Goal: Complete application form

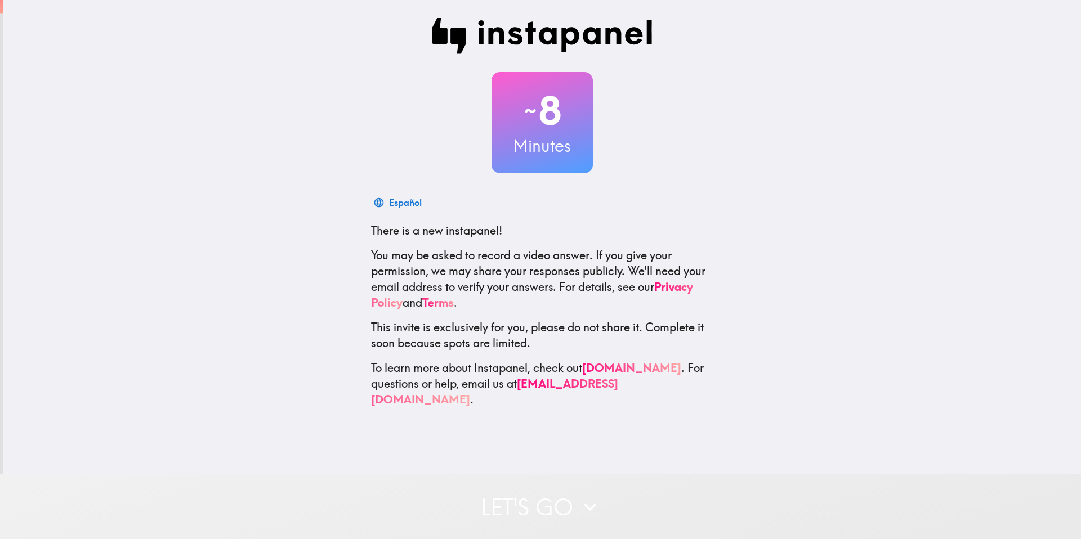
click at [534, 498] on button "Let's go" at bounding box center [540, 506] width 1081 height 65
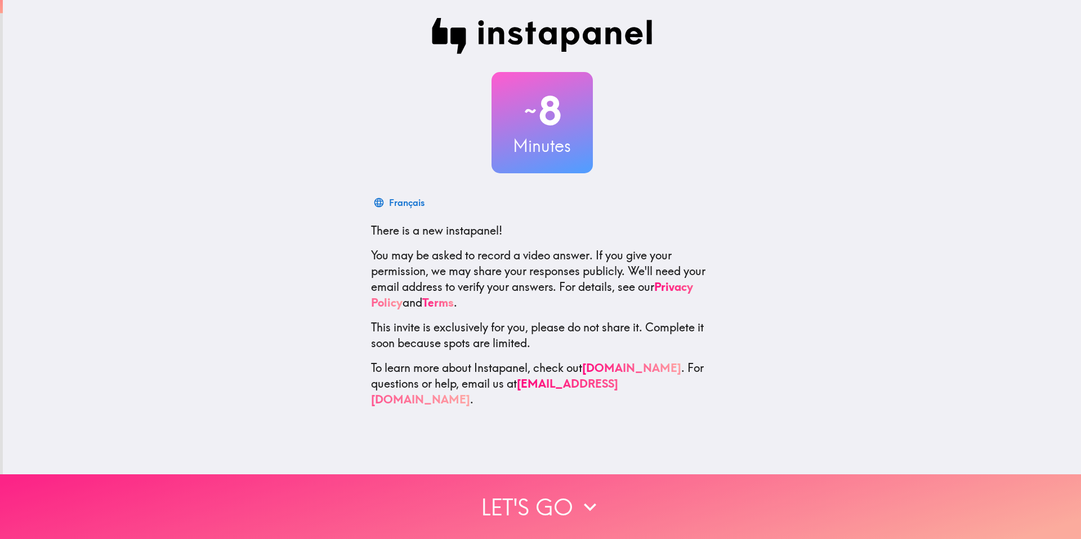
click at [555, 514] on button "Let's go" at bounding box center [540, 506] width 1081 height 65
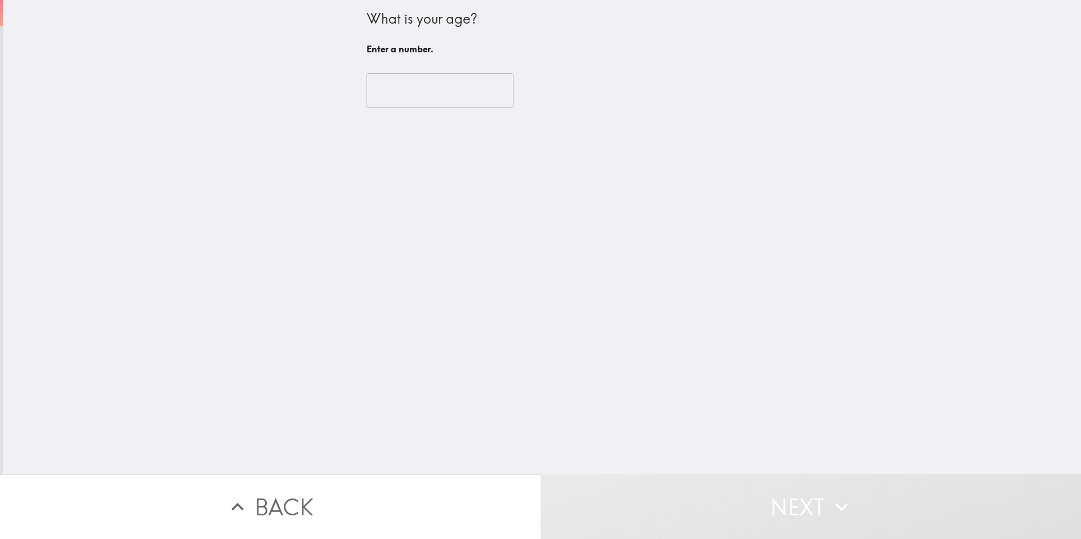
click at [450, 86] on input "number" at bounding box center [439, 90] width 147 height 35
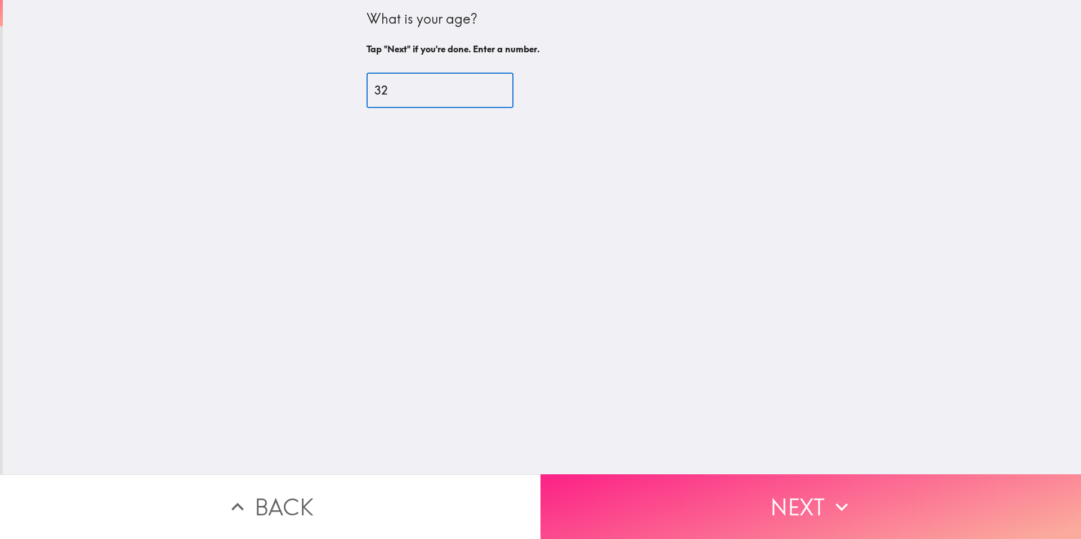
type input "32"
click at [610, 474] on button "Next" at bounding box center [810, 506] width 540 height 65
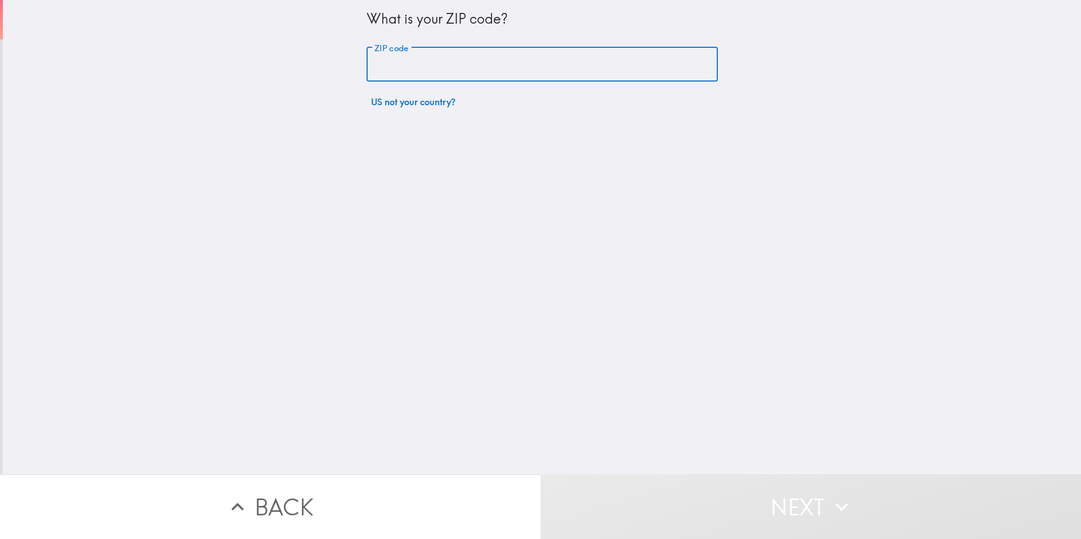
click at [491, 73] on input "ZIP code" at bounding box center [541, 64] width 351 height 35
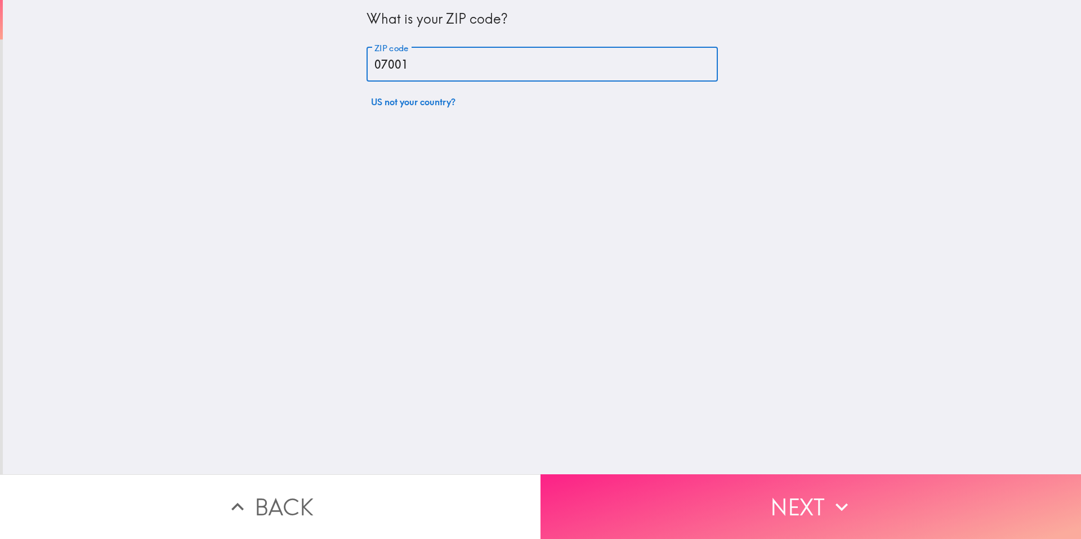
type input "07001"
click at [769, 474] on button "Next" at bounding box center [810, 506] width 540 height 65
